Goal: Information Seeking & Learning: Learn about a topic

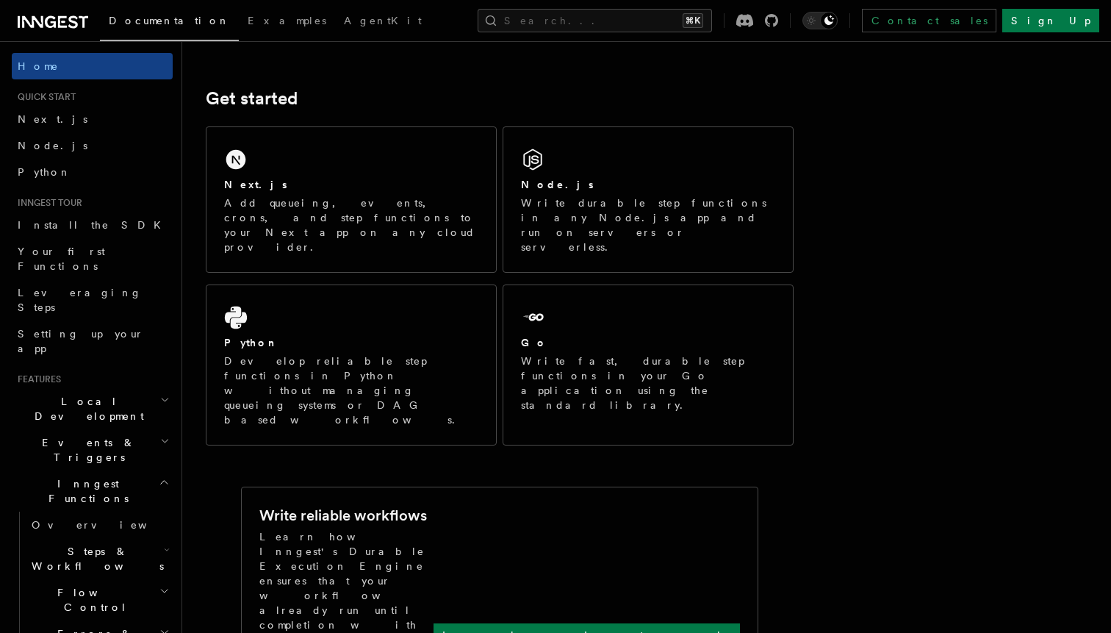
scroll to position [191, 0]
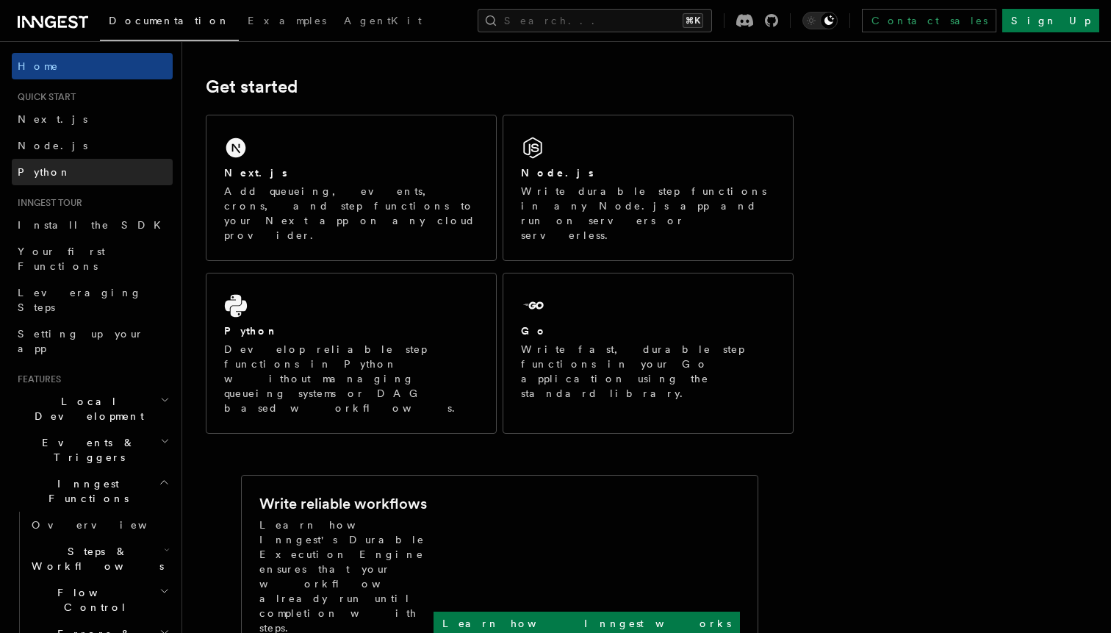
click at [46, 177] on span "Python" at bounding box center [45, 172] width 54 height 12
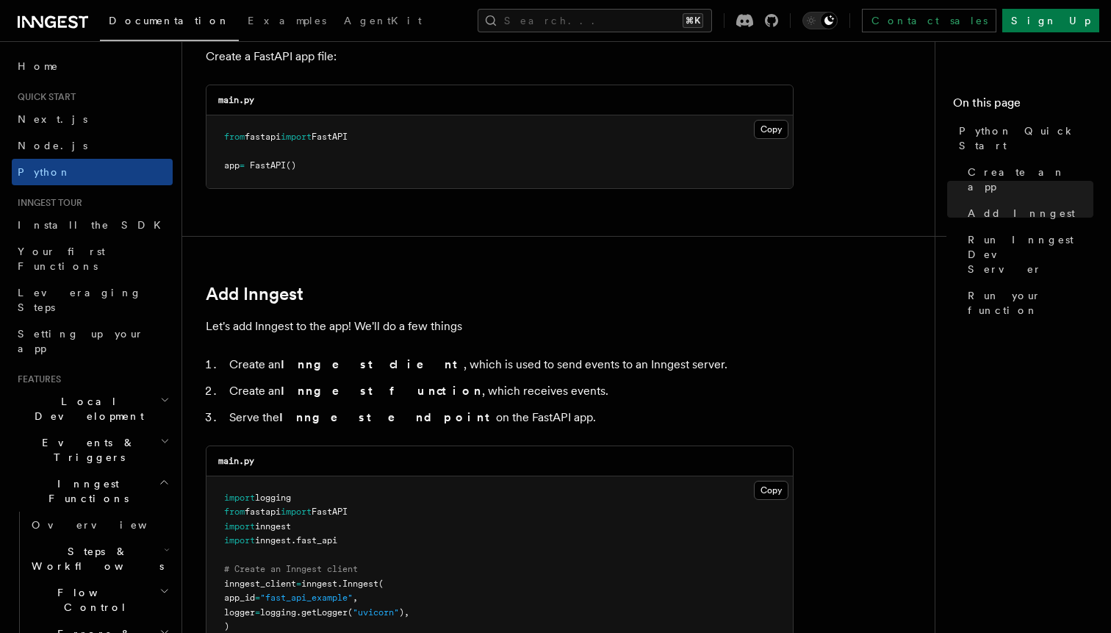
scroll to position [515, 0]
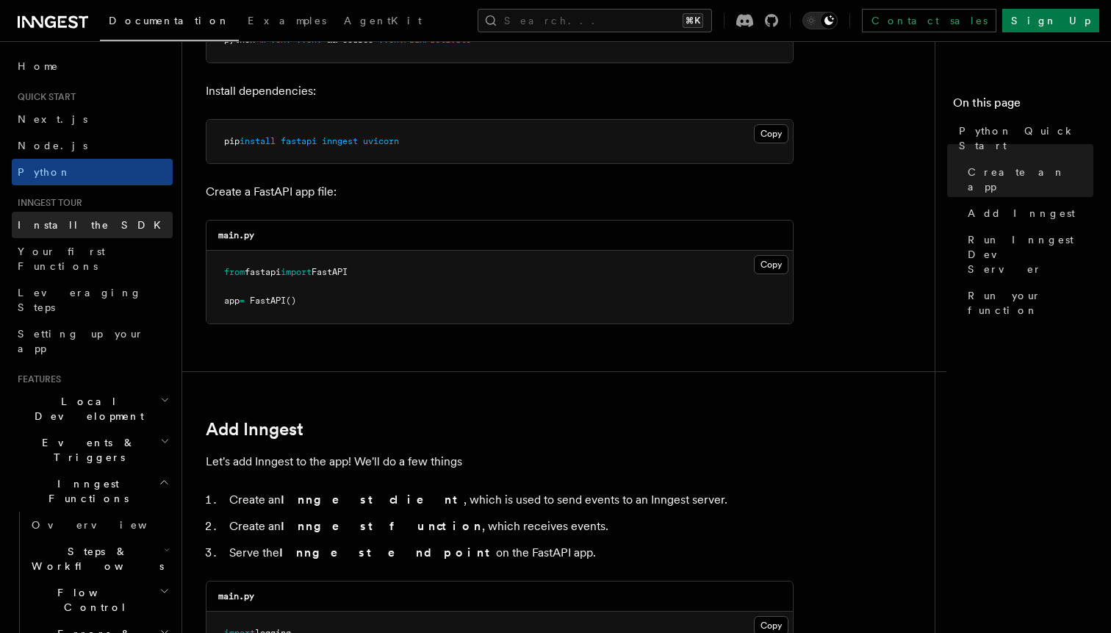
click at [86, 221] on link "Install the SDK" at bounding box center [92, 225] width 161 height 26
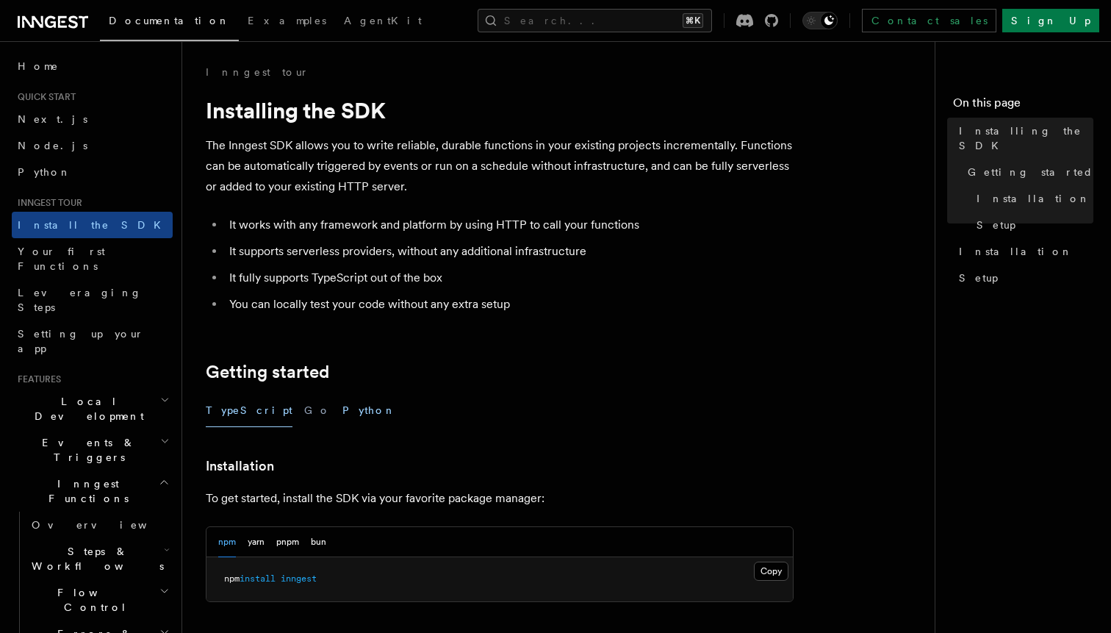
click at [342, 403] on button "Python" at bounding box center [369, 410] width 54 height 33
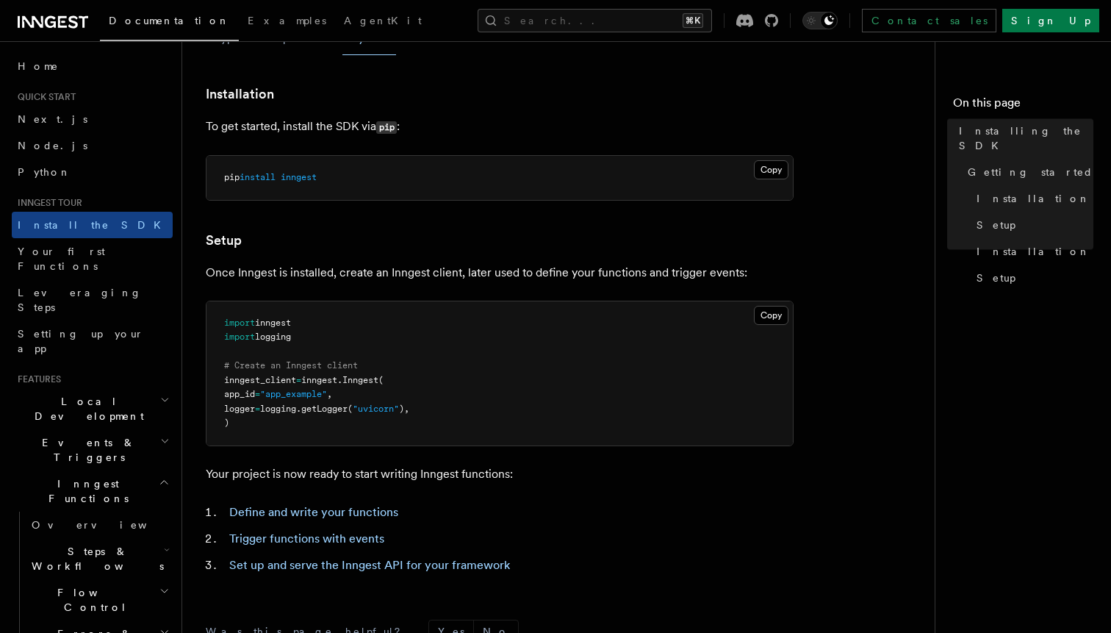
scroll to position [603, 0]
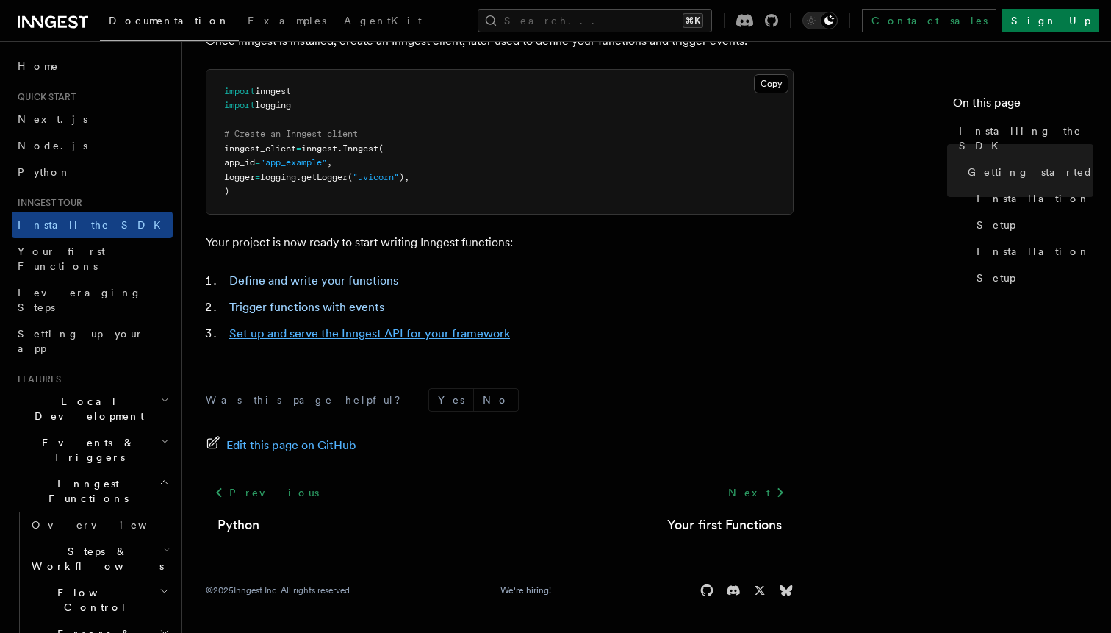
click at [334, 335] on link "Set up and serve the Inngest API for your framework" at bounding box center [369, 333] width 281 height 14
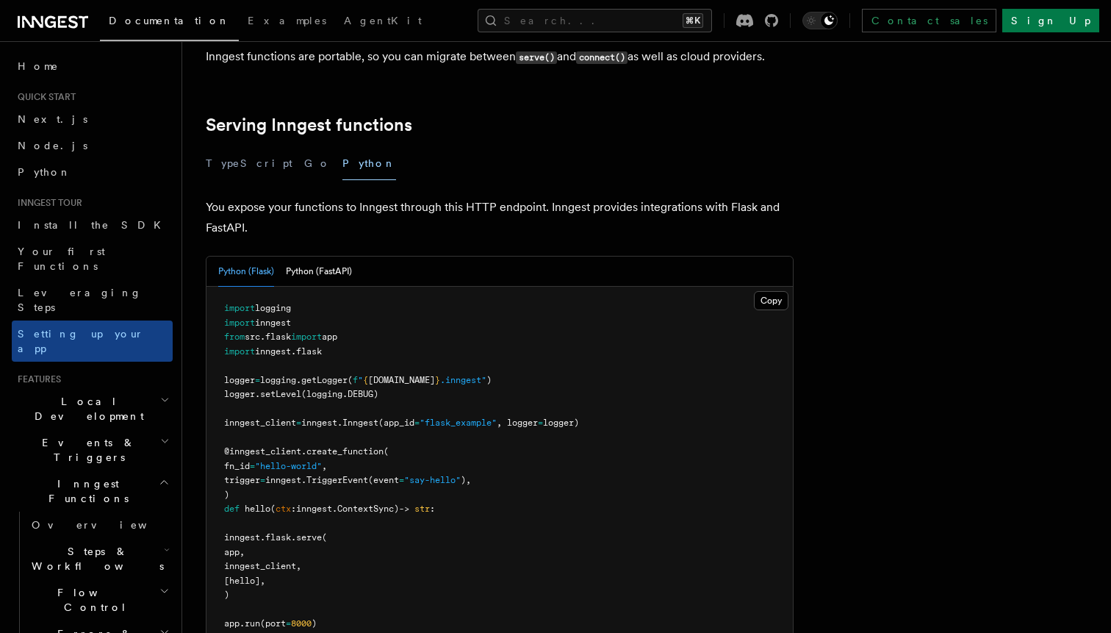
scroll to position [489, 0]
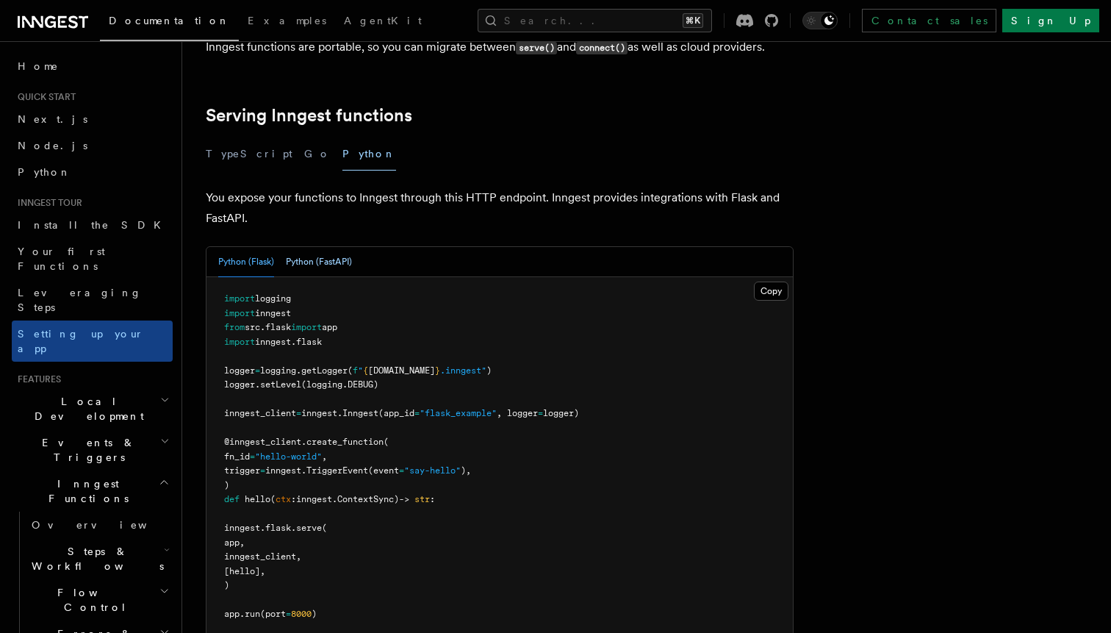
click at [322, 247] on button "Python (FastAPI)" at bounding box center [319, 262] width 66 height 30
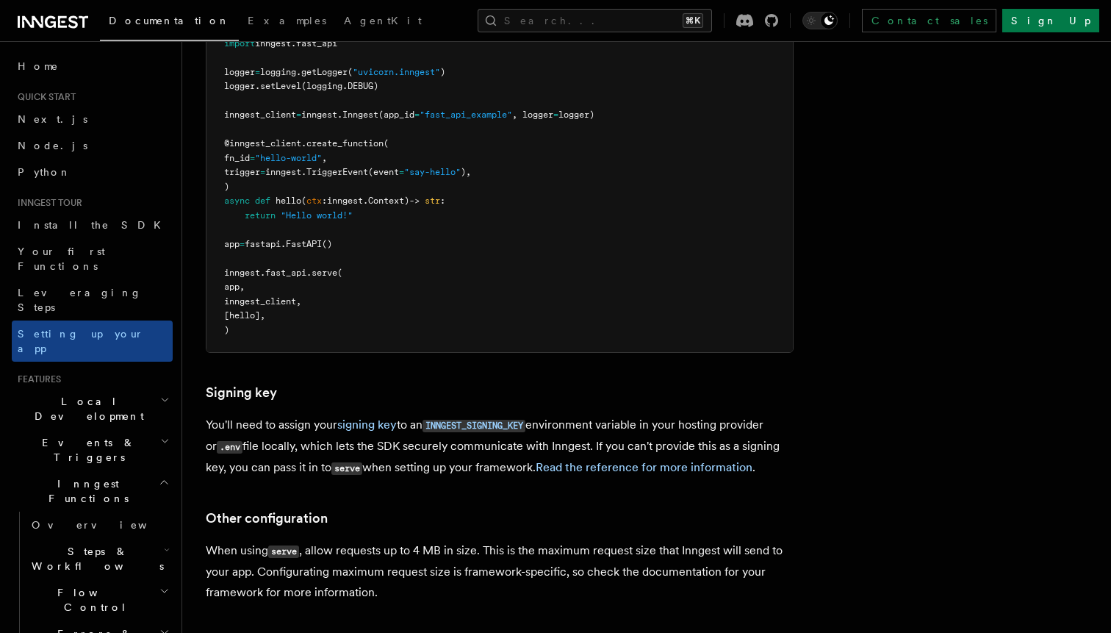
scroll to position [786, 0]
click at [92, 394] on span "Local Development" at bounding box center [86, 408] width 148 height 29
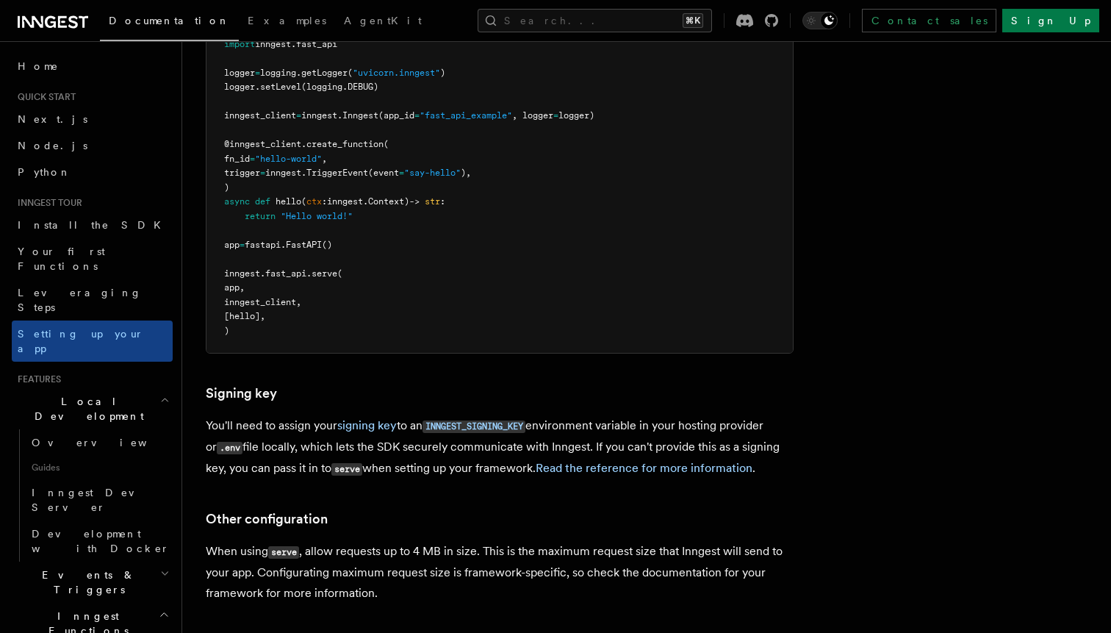
click at [92, 394] on span "Local Development" at bounding box center [86, 408] width 148 height 29
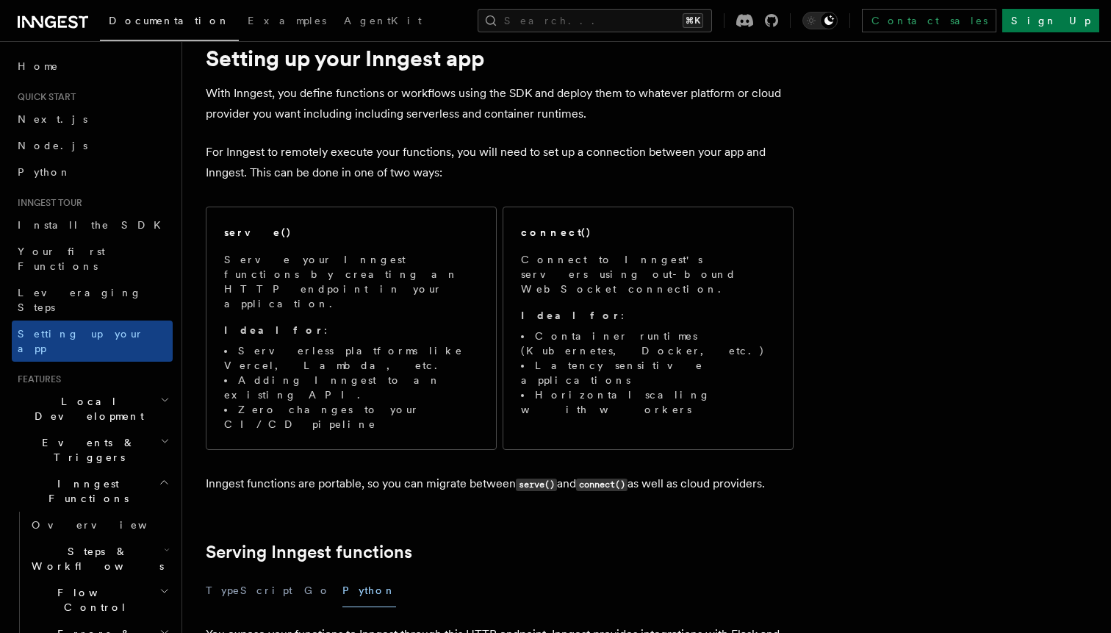
scroll to position [0, 0]
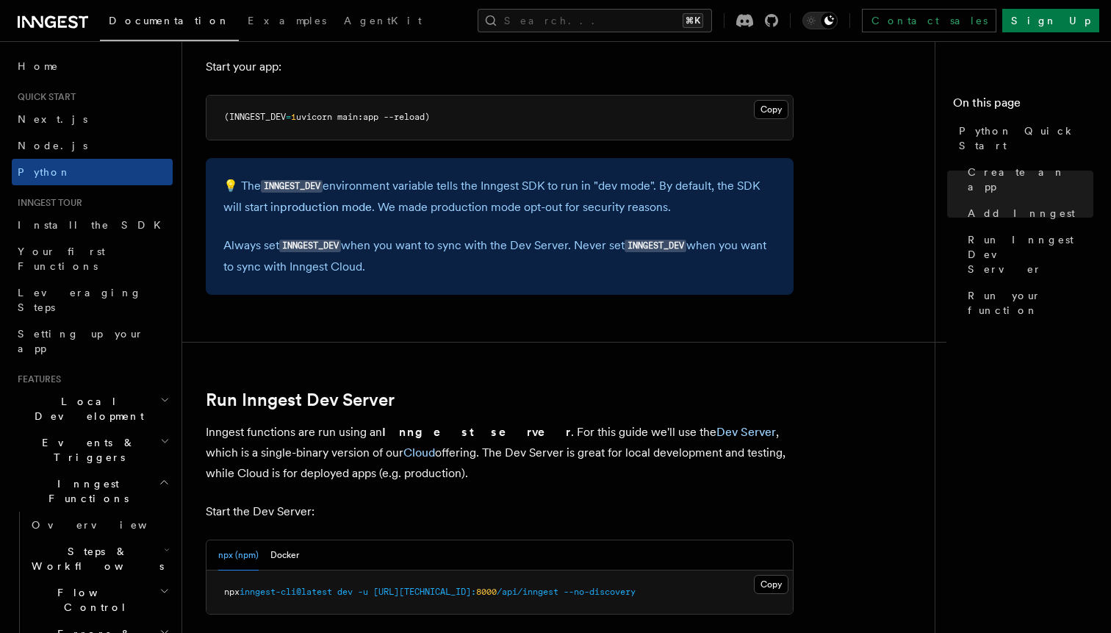
scroll to position [1750, 0]
